Goal: Find specific page/section: Find specific page/section

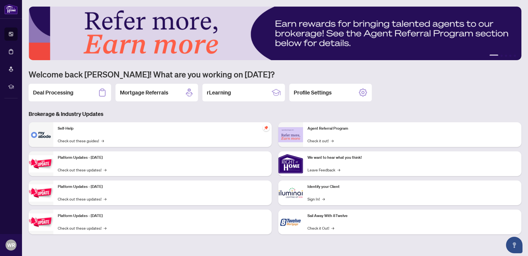
click at [75, 96] on div "Deal Processing" at bounding box center [70, 93] width 83 height 18
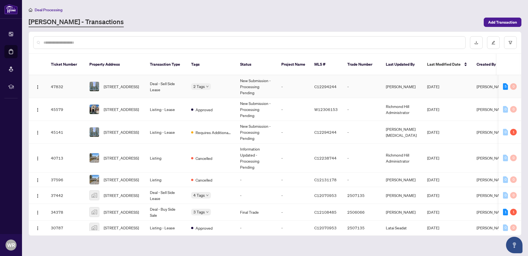
click at [223, 83] on div "2 Tags" at bounding box center [211, 86] width 40 height 6
click at [331, 84] on span "C12294244" at bounding box center [325, 86] width 22 height 5
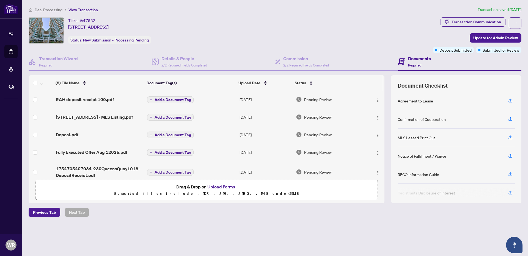
click at [222, 37] on div "Ticket #: 47832 1018-230 Queens Quay, Toronto, Ontario M5J 2Y7, Canada Status: …" at bounding box center [230, 30] width 402 height 26
